Goal: Obtain resource: Obtain resource

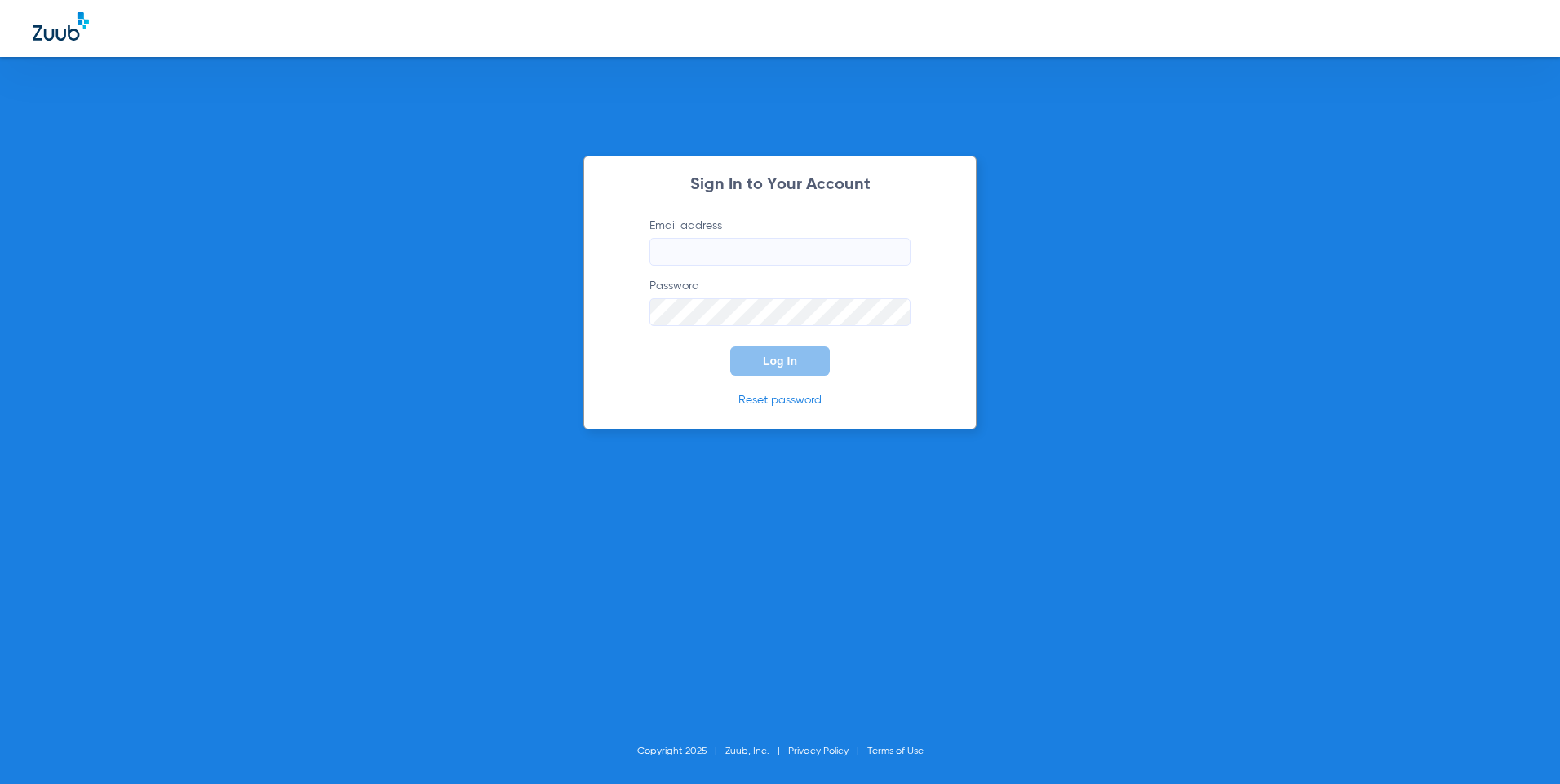
type input "[EMAIL_ADDRESS][DOMAIN_NAME]"
click at [764, 356] on span "Log In" at bounding box center [779, 361] width 34 height 13
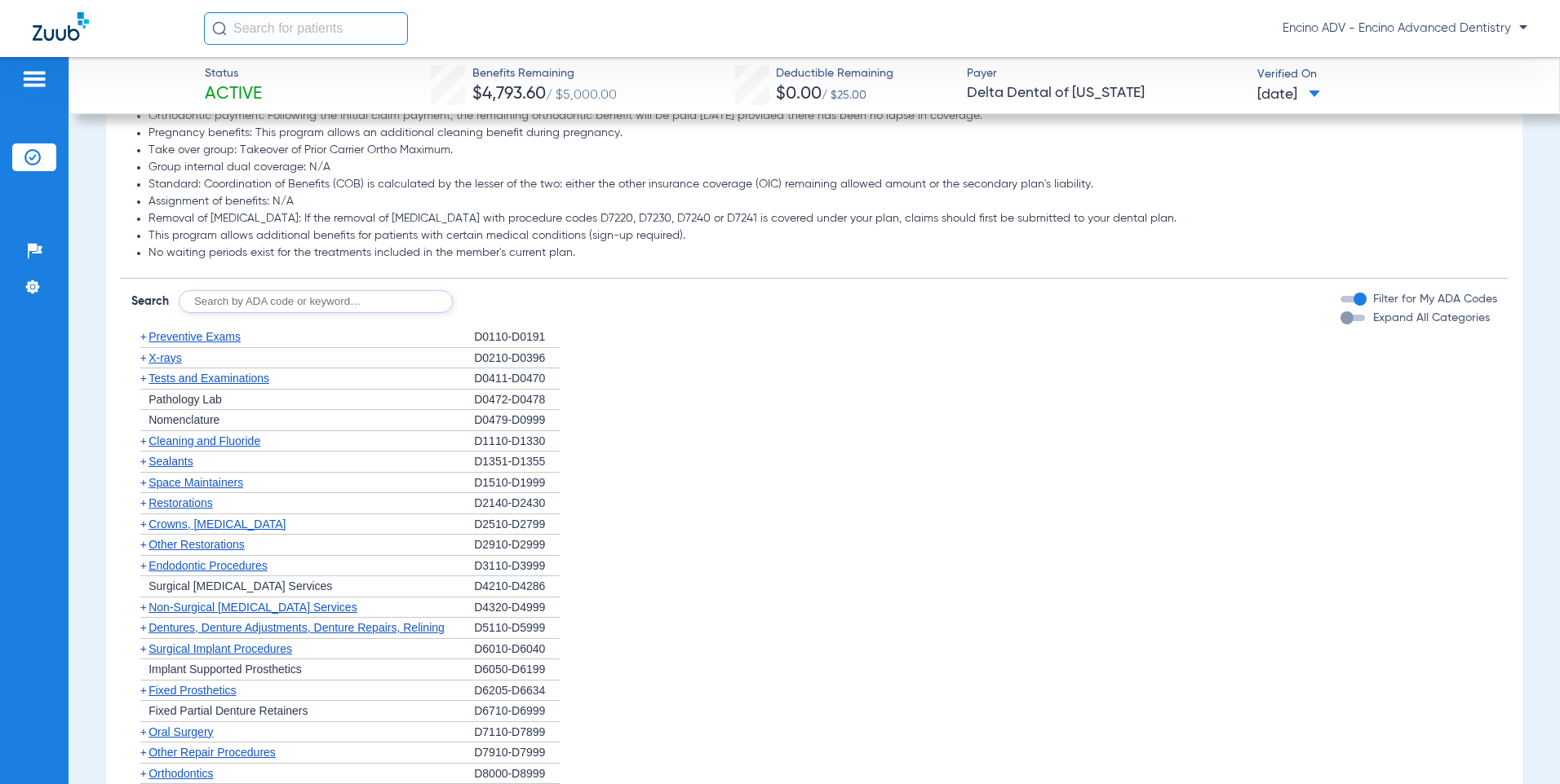
scroll to position [1060, 0]
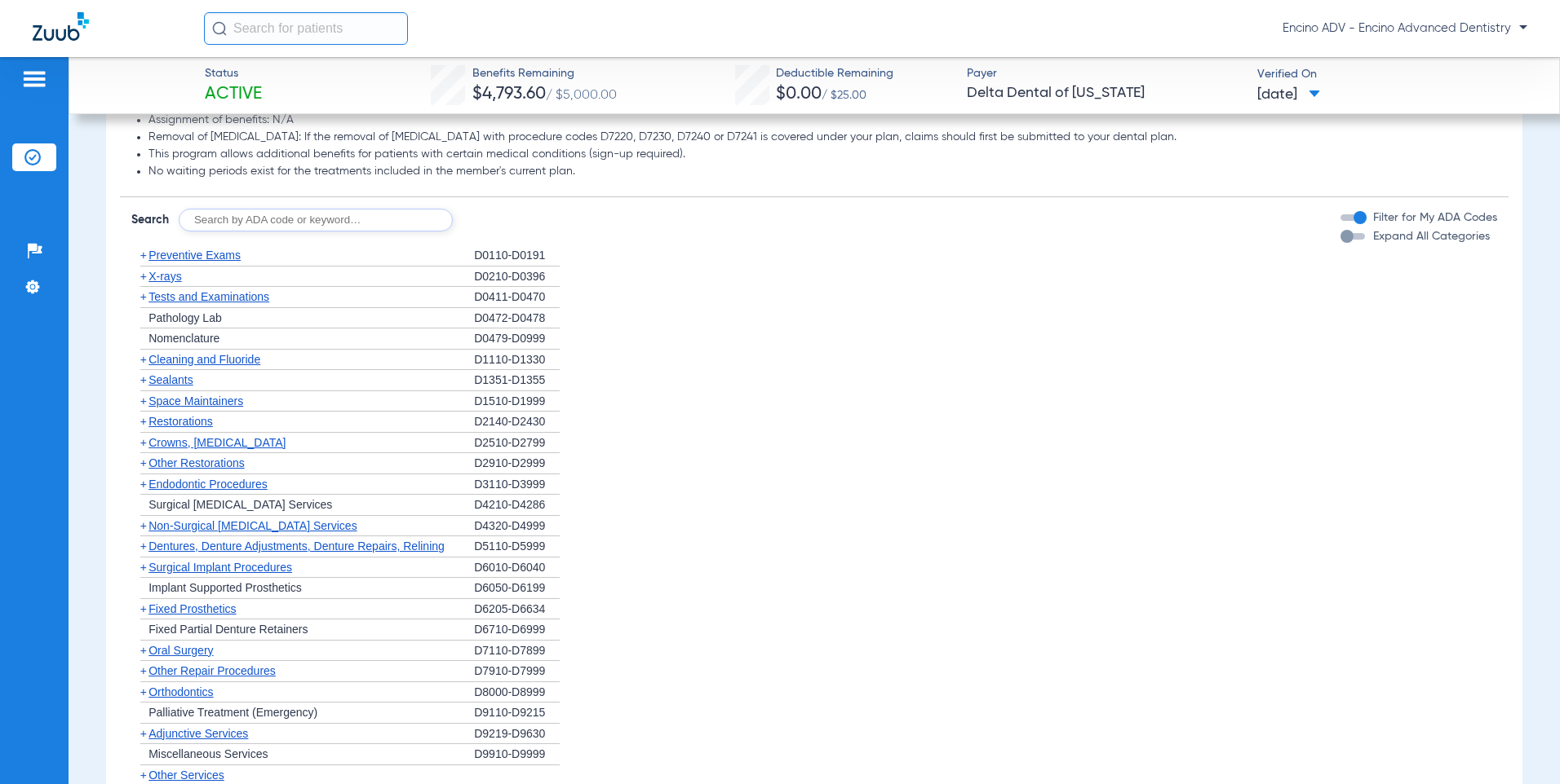
click at [213, 353] on span "Cleaning and Fluoride" at bounding box center [204, 359] width 112 height 13
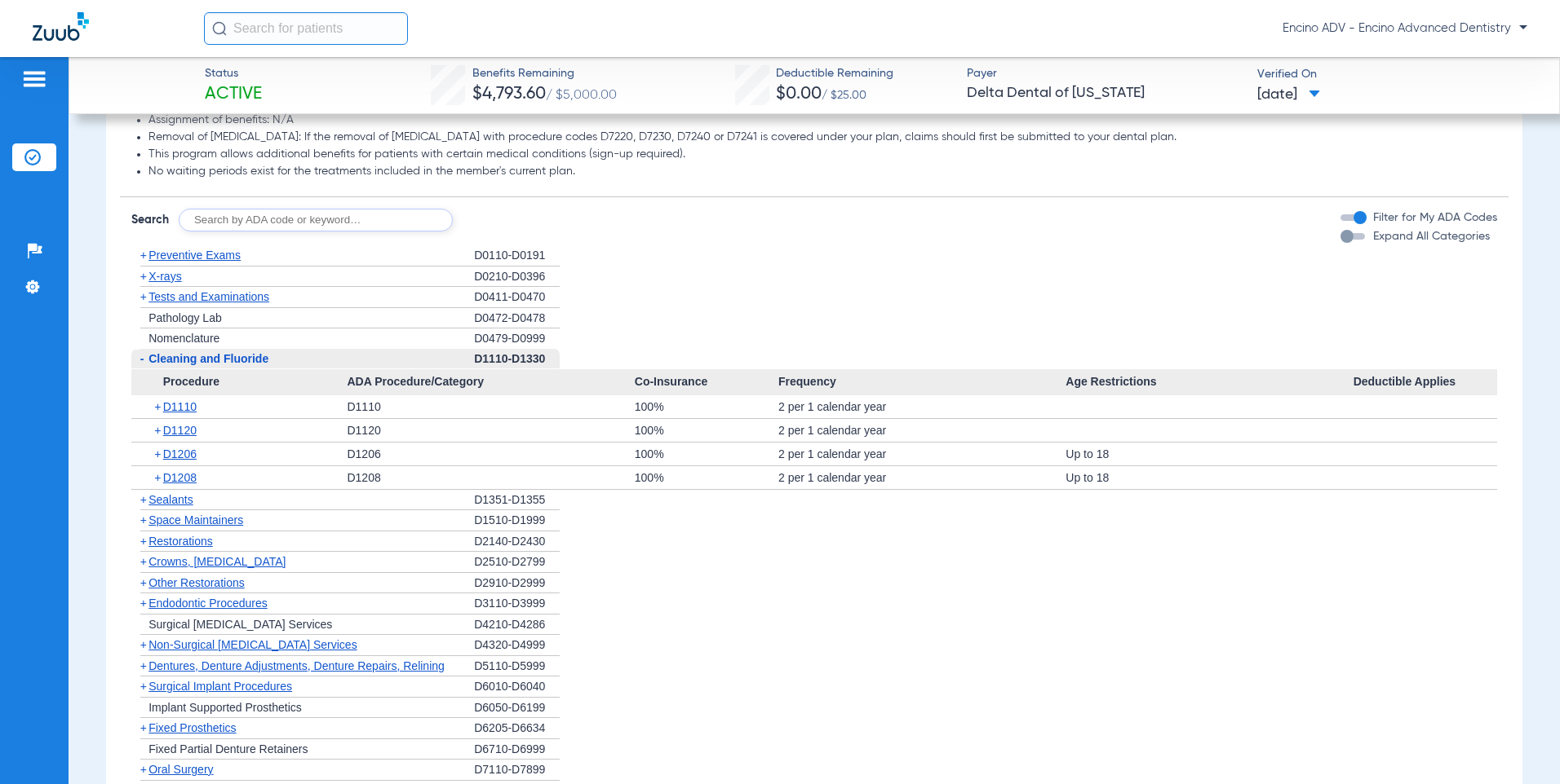
click at [213, 352] on span "Cleaning and Fluoride" at bounding box center [208, 358] width 120 height 13
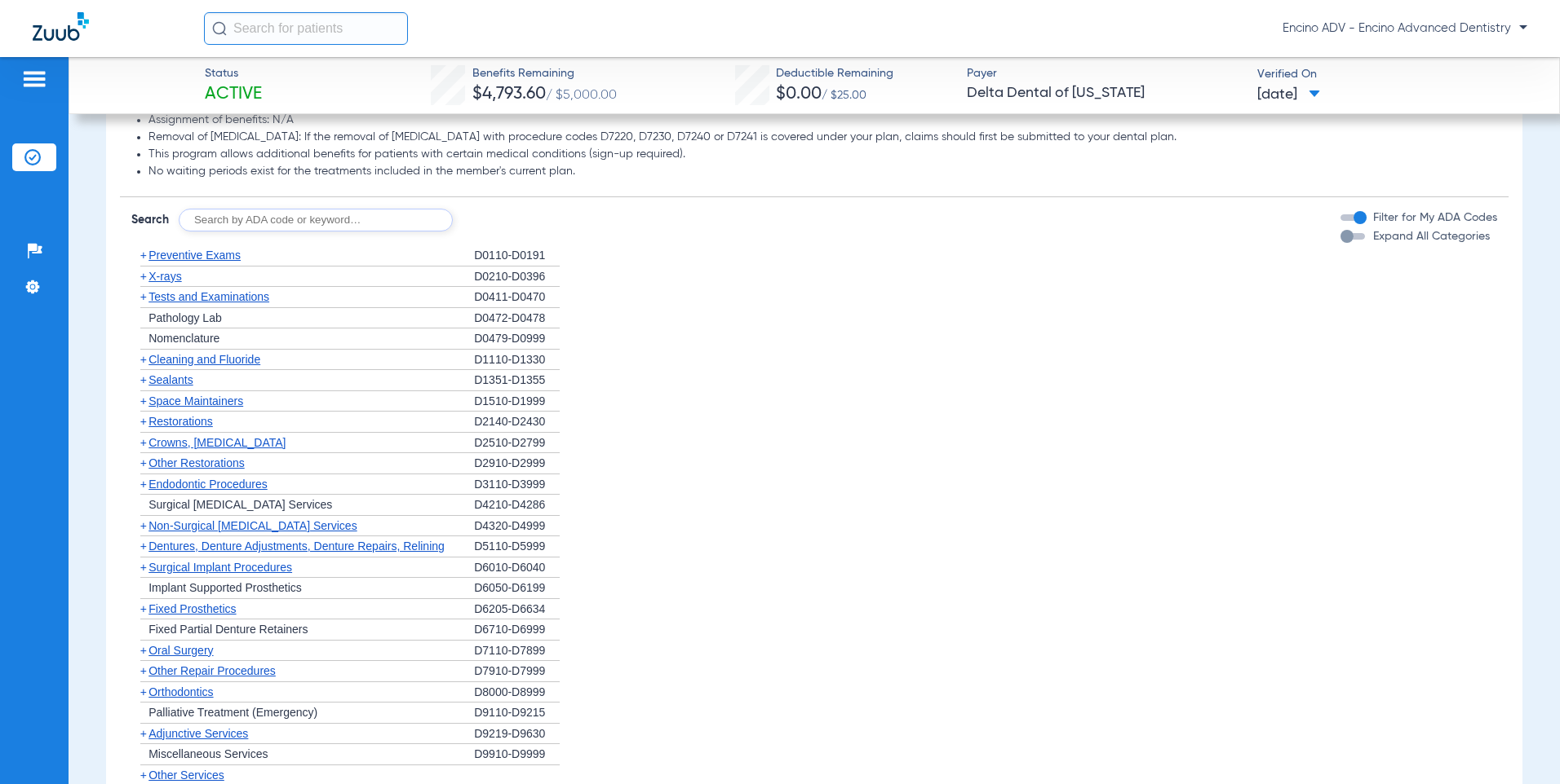
click at [221, 520] on span "Non-Surgical Periodontal Services" at bounding box center [252, 526] width 208 height 13
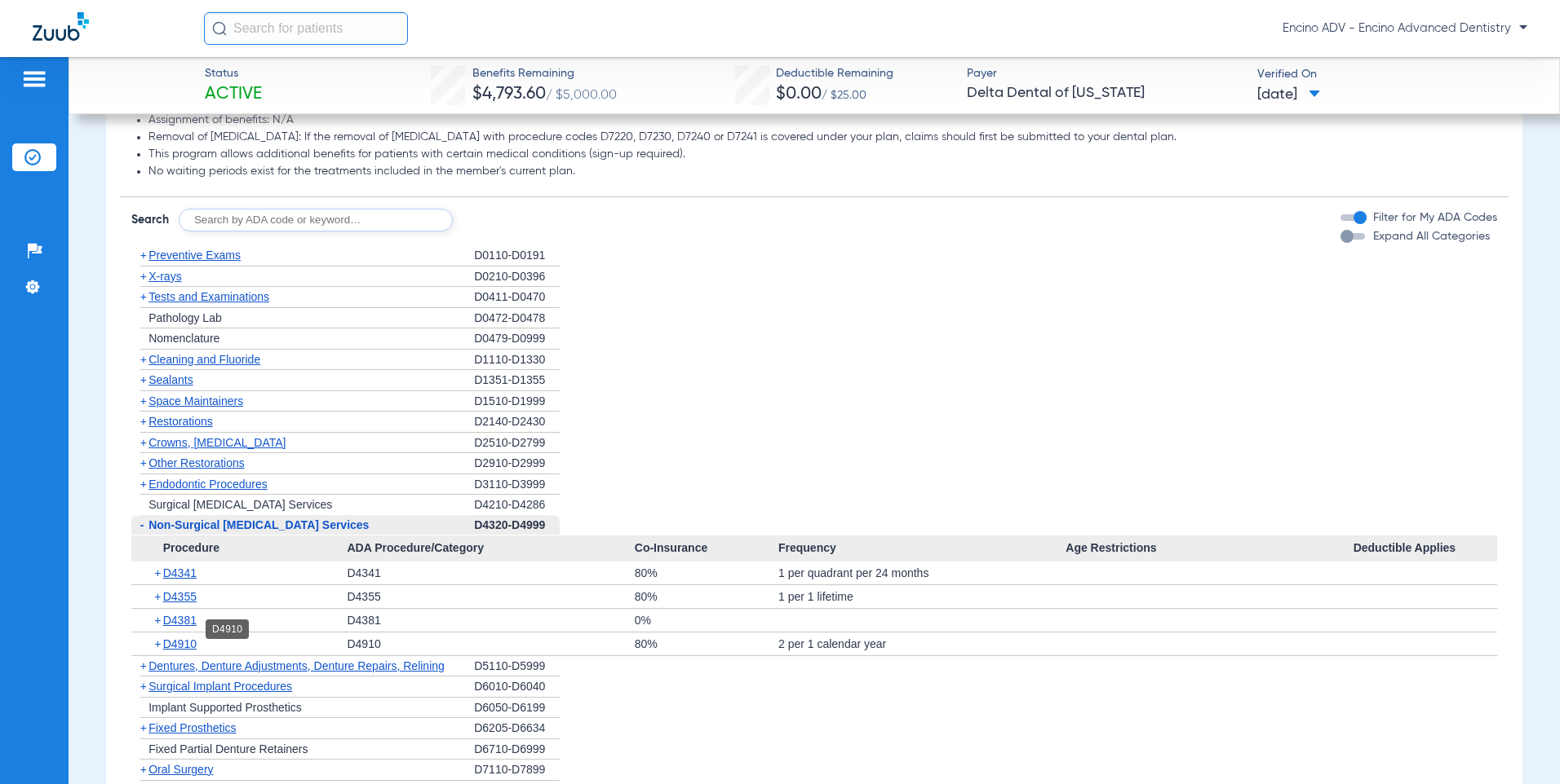
click at [192, 637] on span "D4910" at bounding box center [180, 644] width 33 height 13
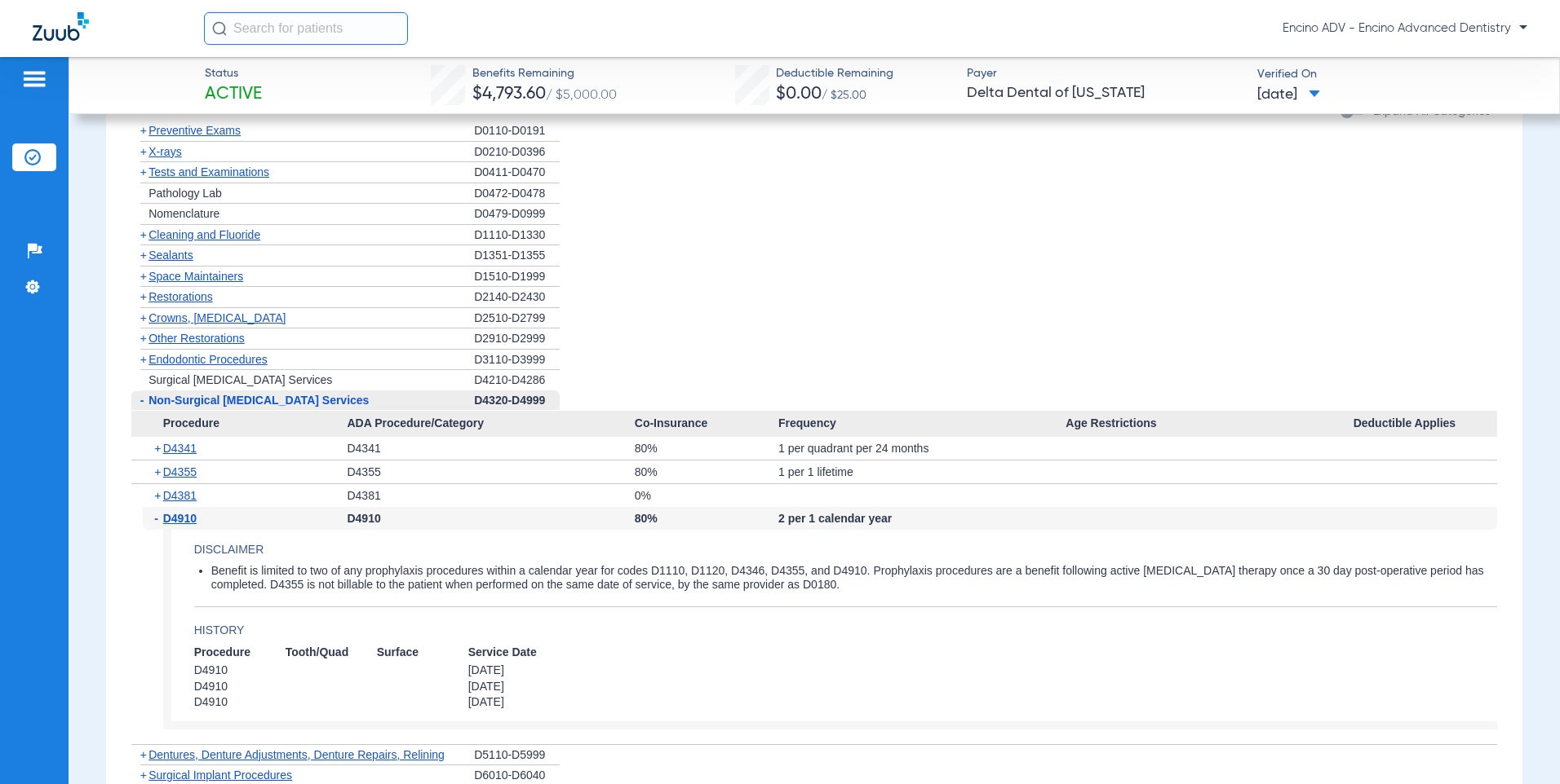
scroll to position [1223, 0]
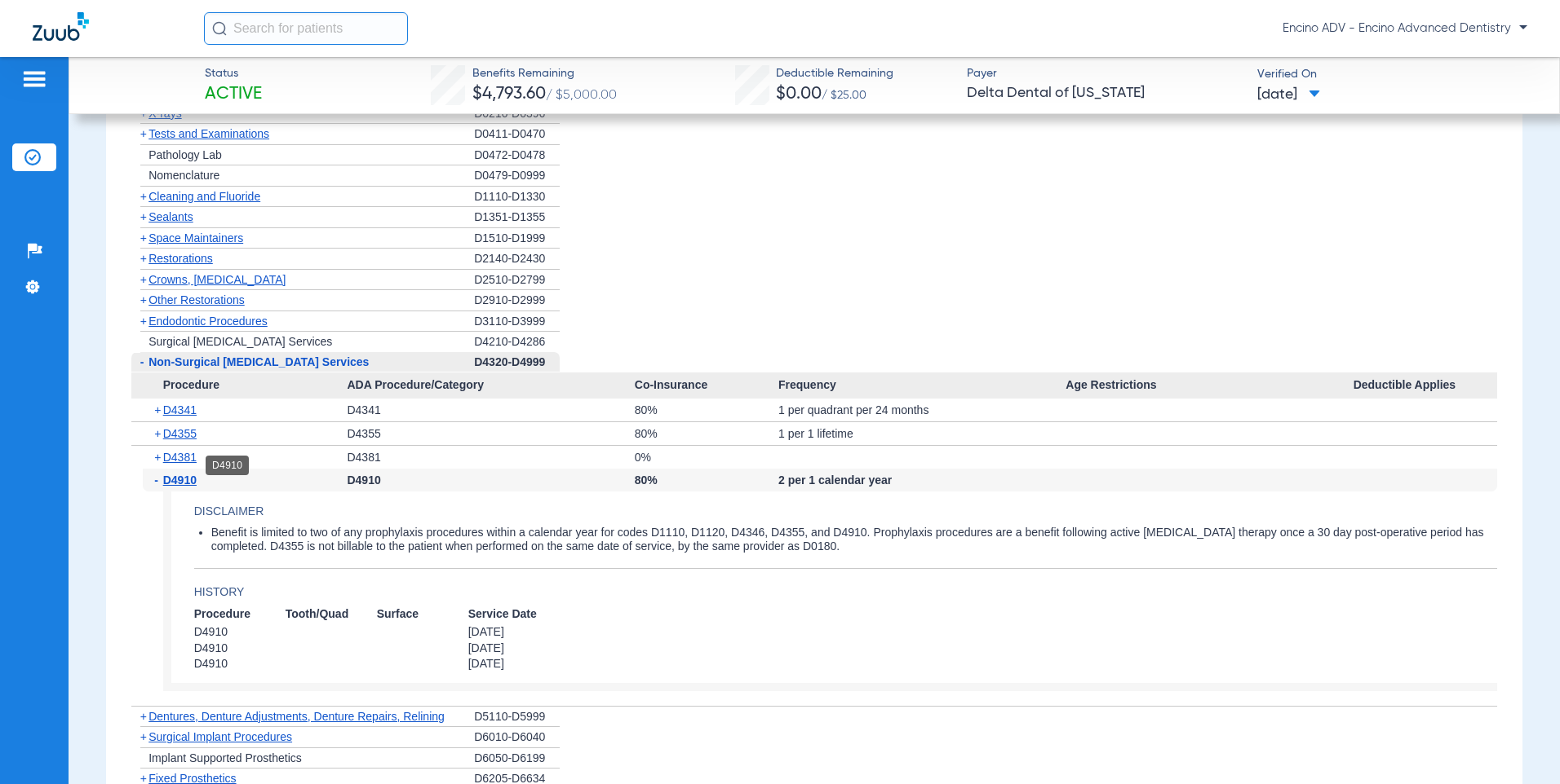
click at [191, 474] on span "D4910" at bounding box center [180, 480] width 33 height 13
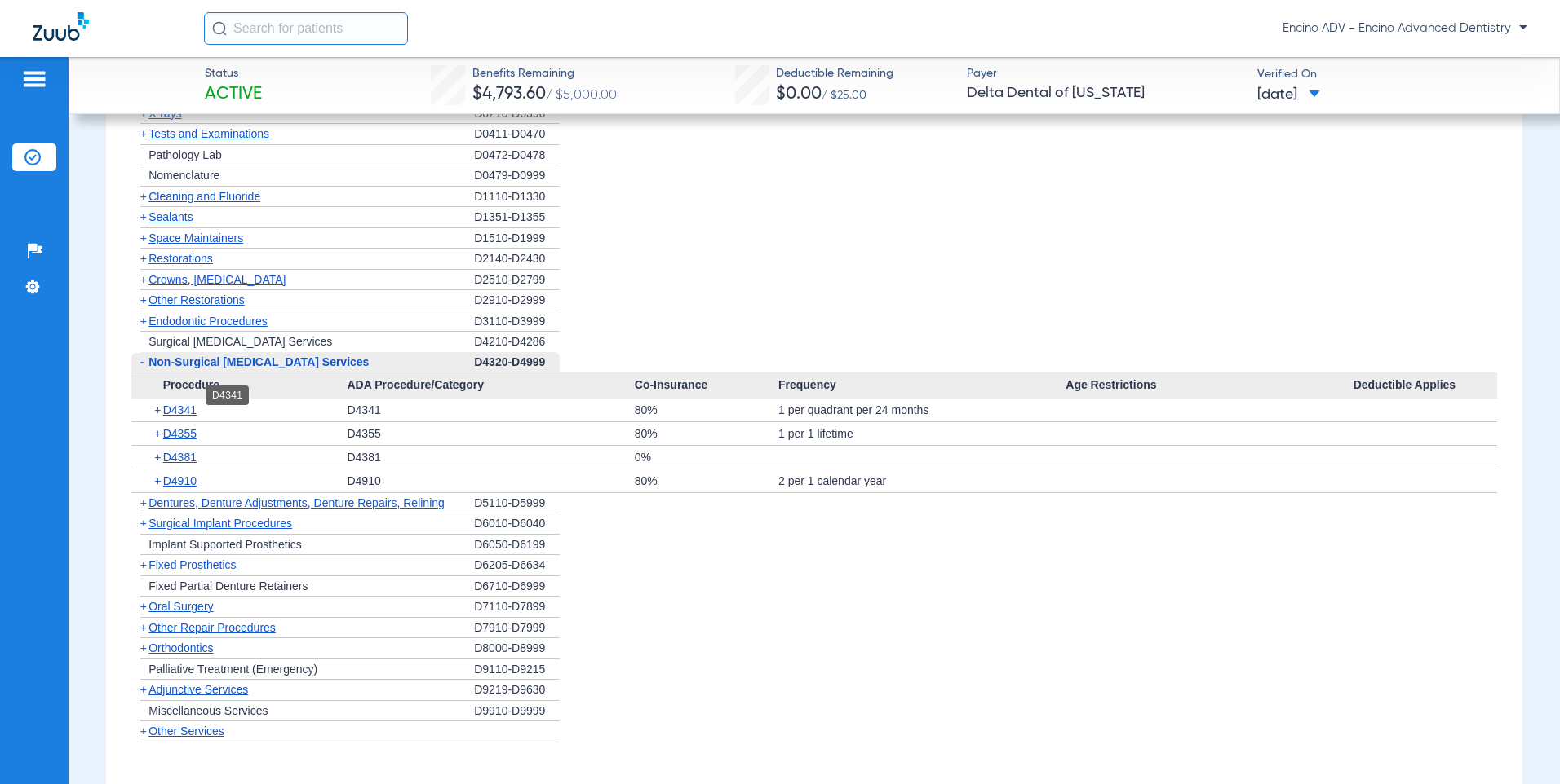
click at [193, 404] on span "D4341" at bounding box center [180, 410] width 33 height 13
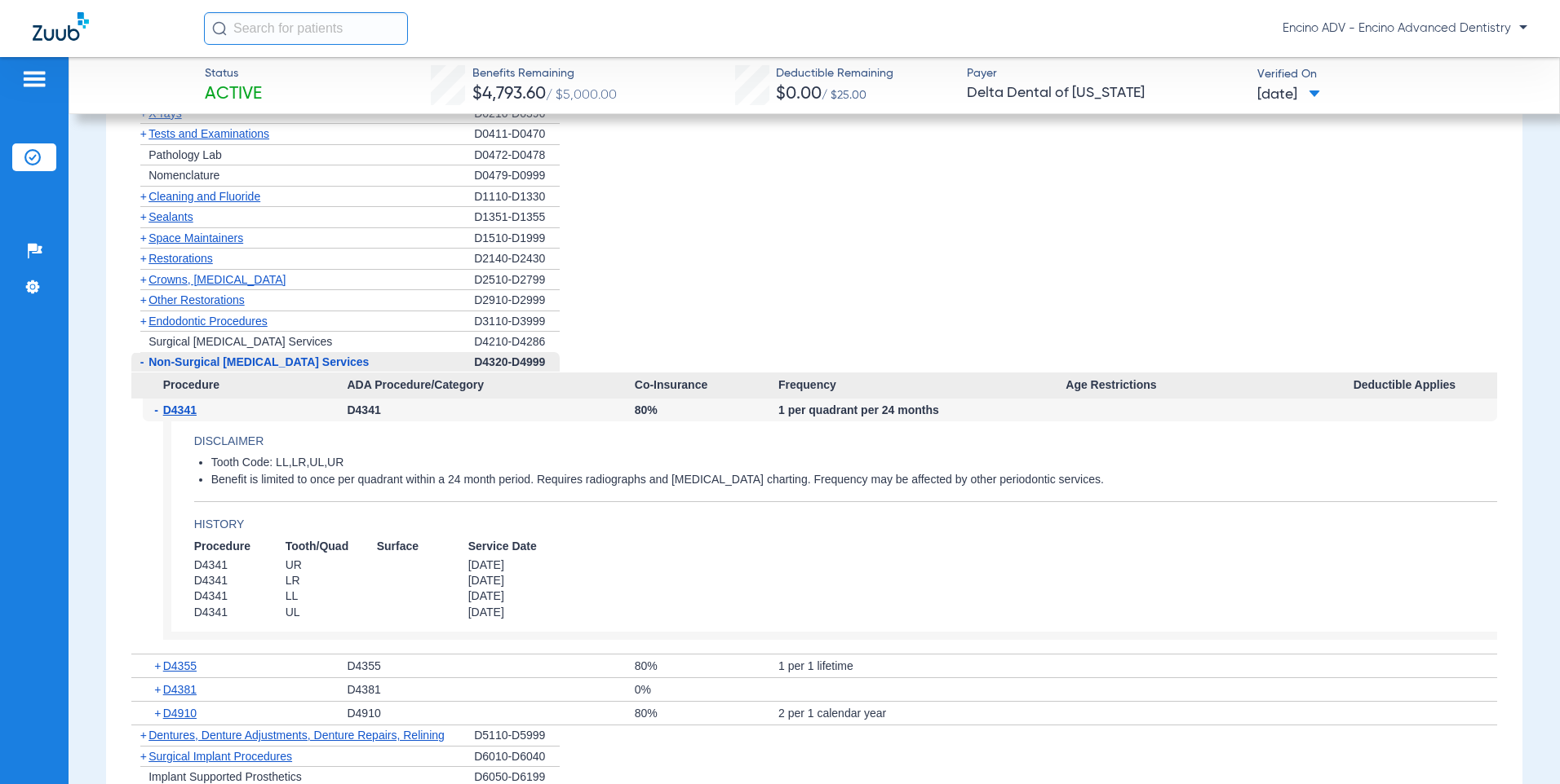
click at [193, 404] on span "D4341" at bounding box center [180, 410] width 33 height 13
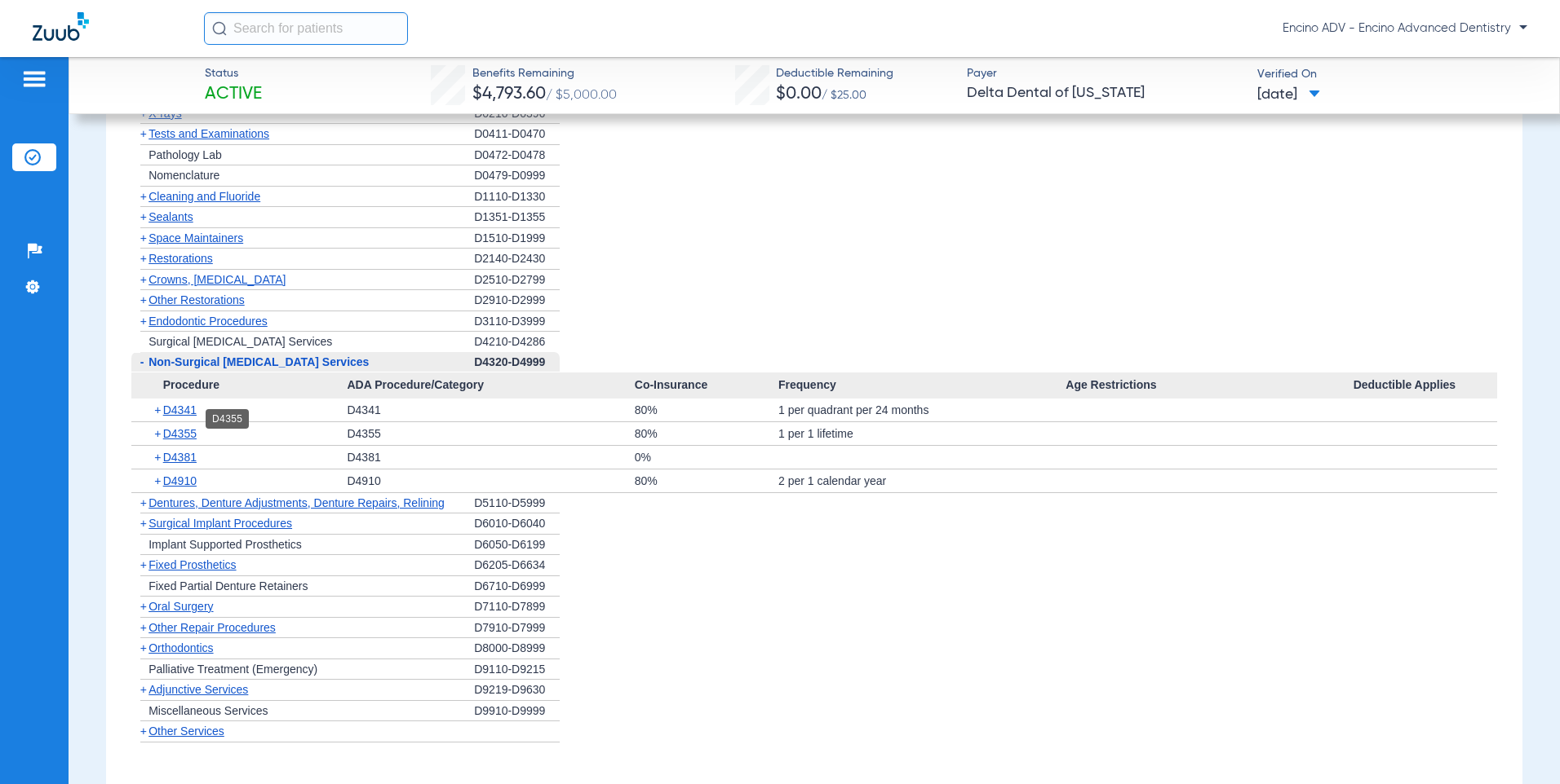
click at [192, 428] on span "D4355" at bounding box center [180, 434] width 33 height 13
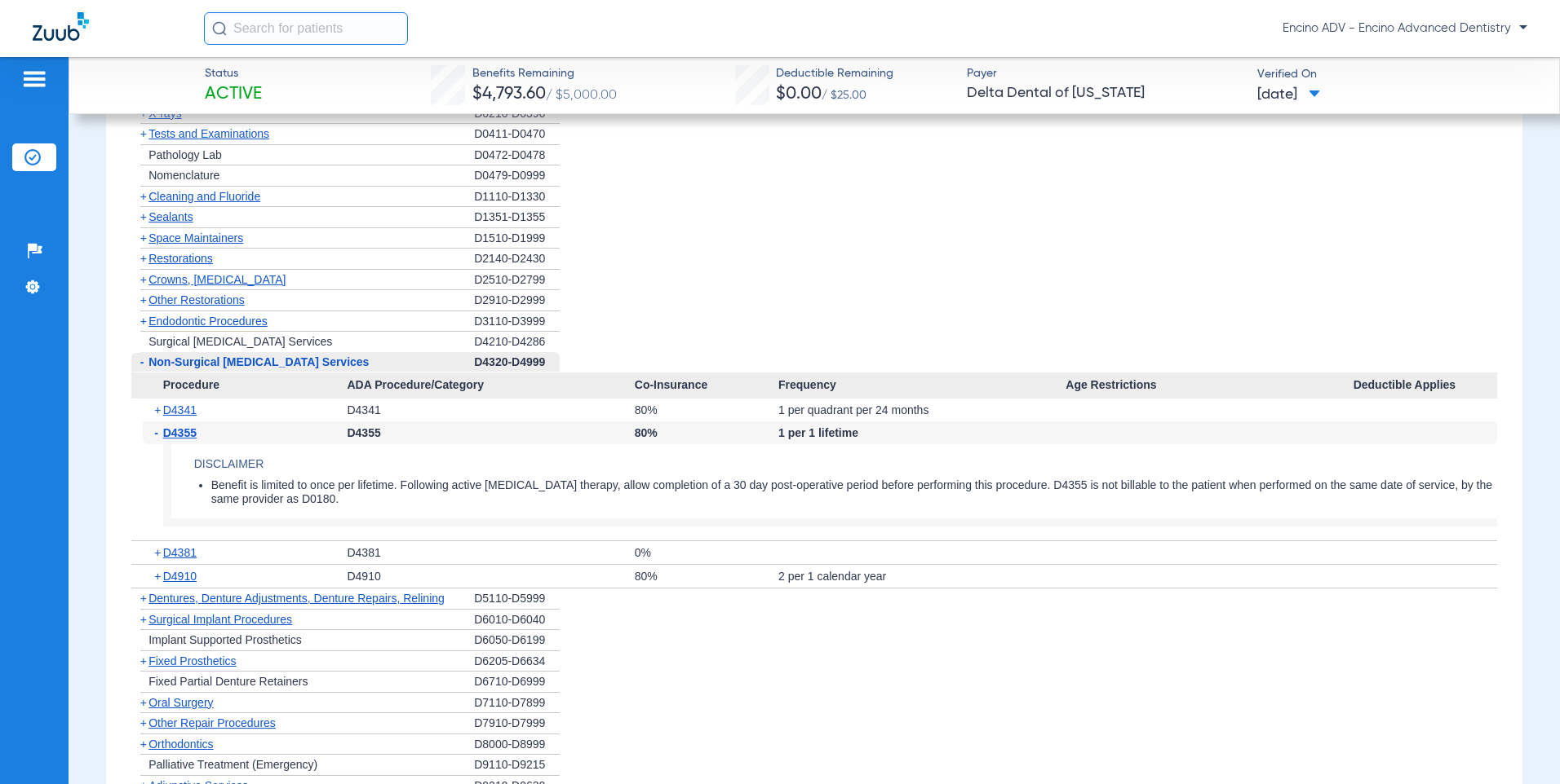
click at [192, 427] on span "D4355" at bounding box center [180, 433] width 33 height 13
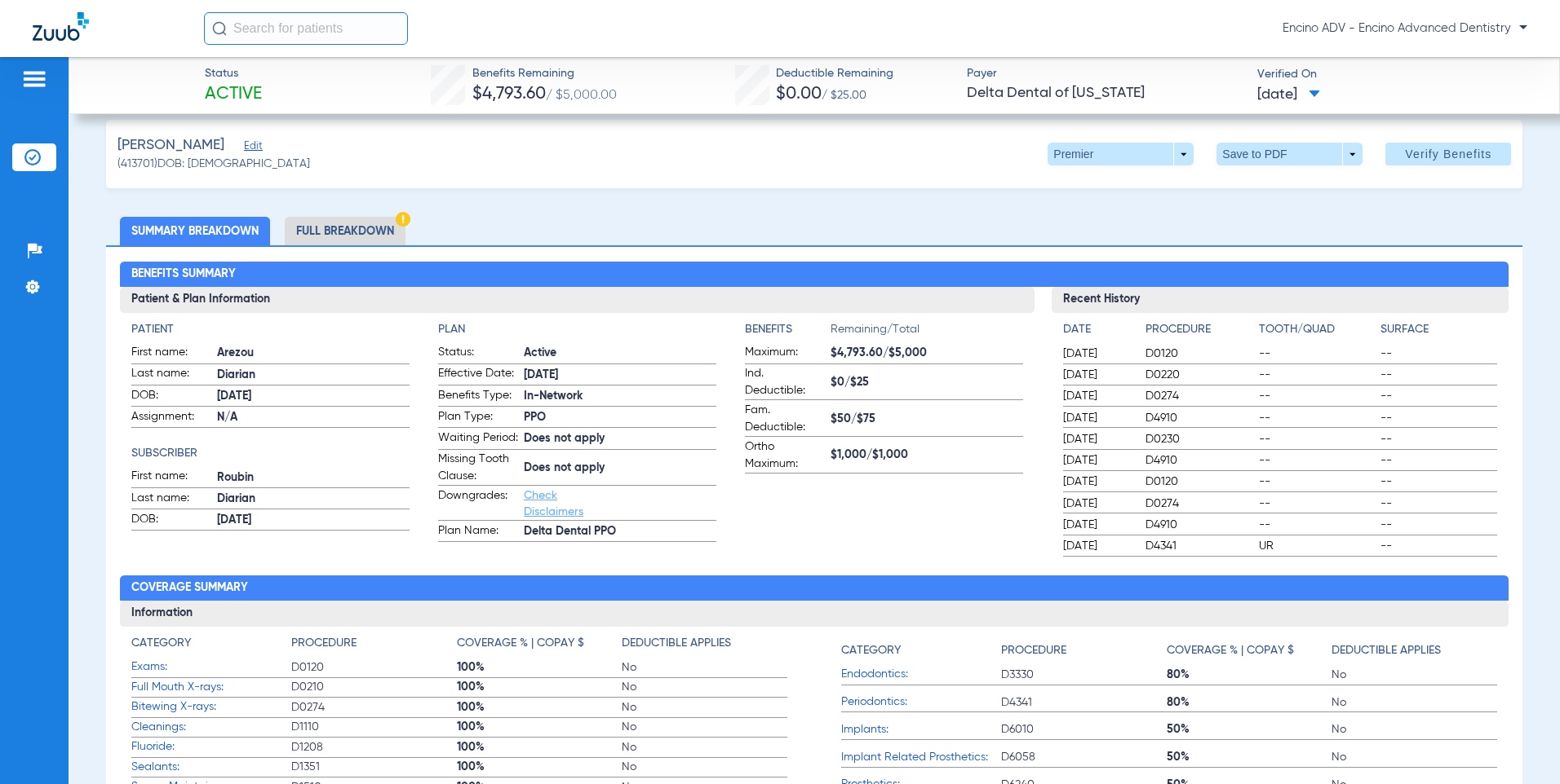
scroll to position [0, 0]
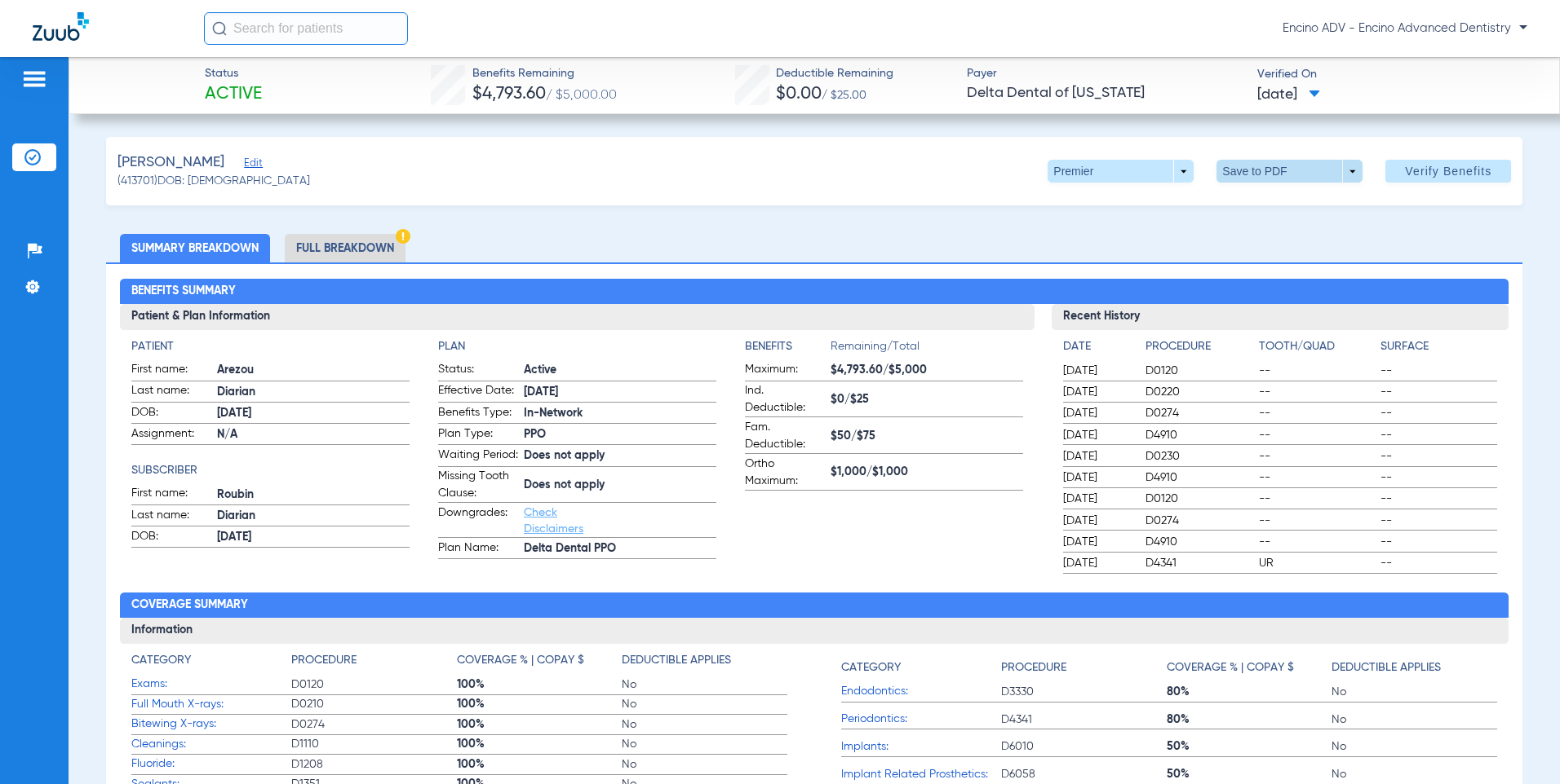
click at [1340, 171] on span at bounding box center [1289, 171] width 146 height 23
click at [1354, 210] on div "insert_drive_file Save to PDF" at bounding box center [1342, 202] width 274 height 39
click at [1269, 169] on div at bounding box center [780, 392] width 1560 height 784
click at [1247, 170] on span at bounding box center [1289, 171] width 146 height 23
click at [1253, 200] on span "Save to PDF" at bounding box center [1283, 204] width 64 height 11
